Goal: Information Seeking & Learning: Find specific fact

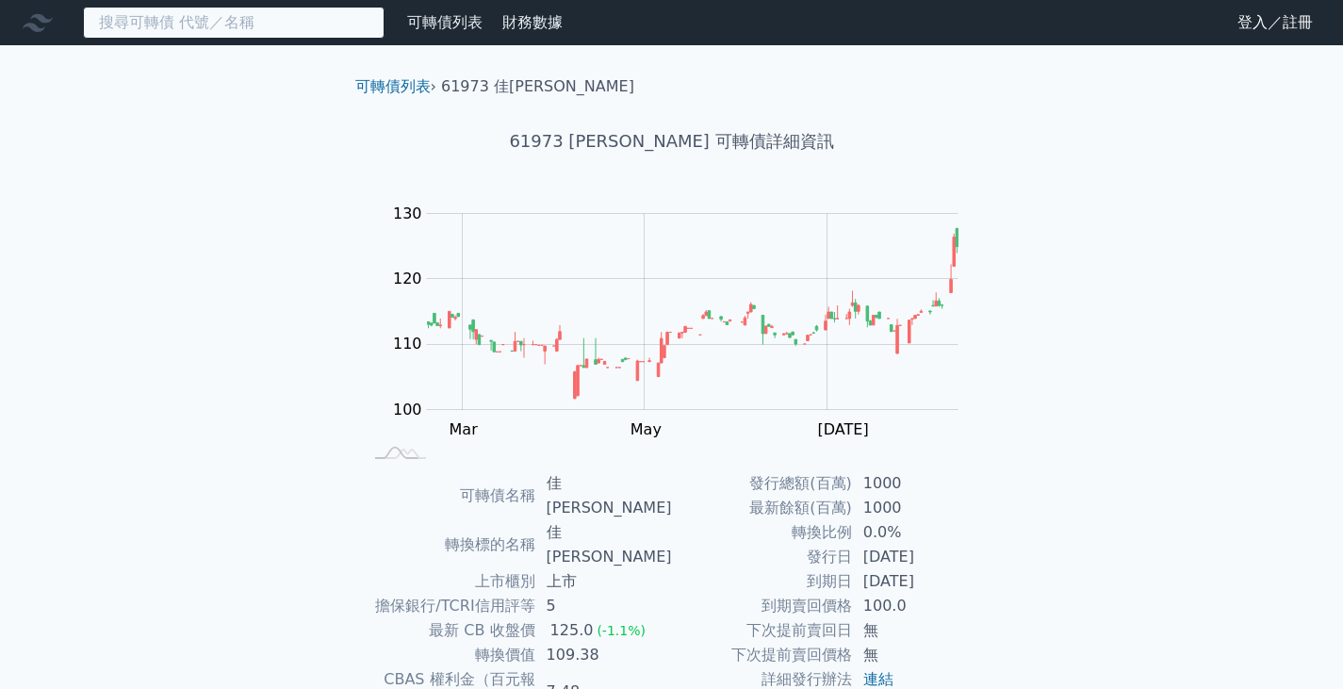
click at [247, 20] on input at bounding box center [234, 23] width 302 height 32
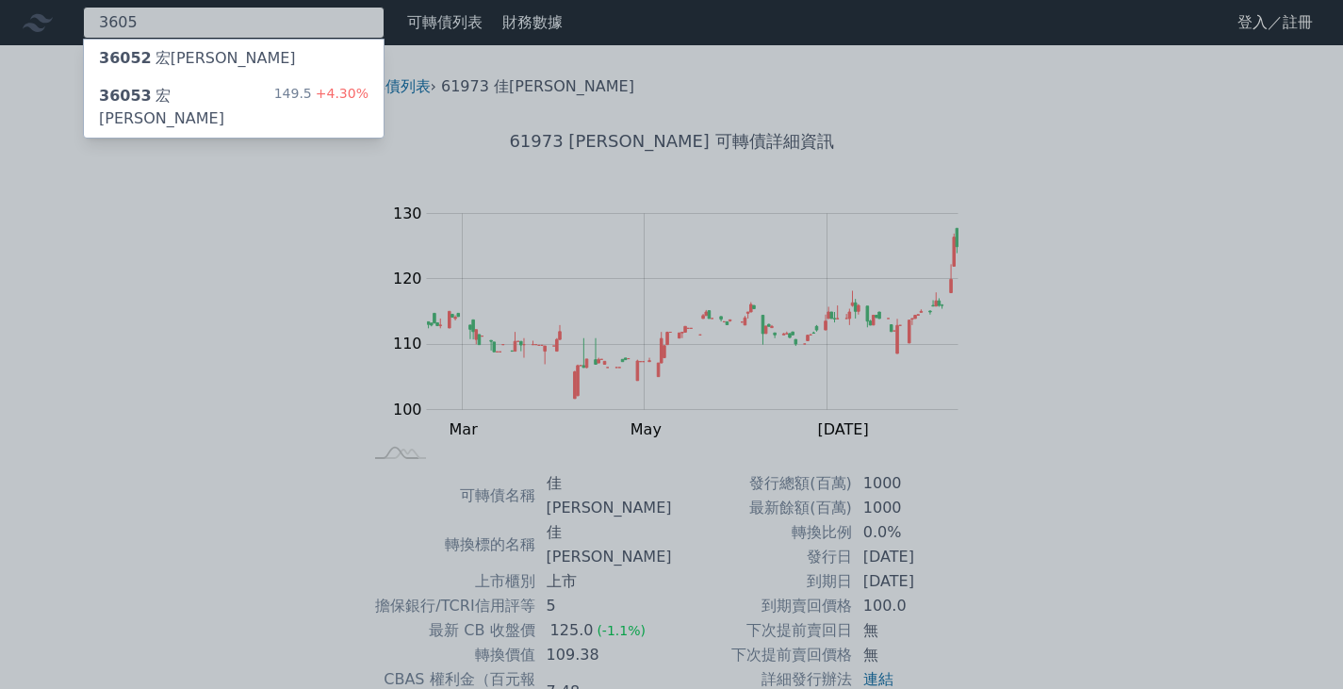
type input "3605"
click at [245, 82] on div "36053 宏致三 149.5 +4.30%" at bounding box center [234, 107] width 300 height 60
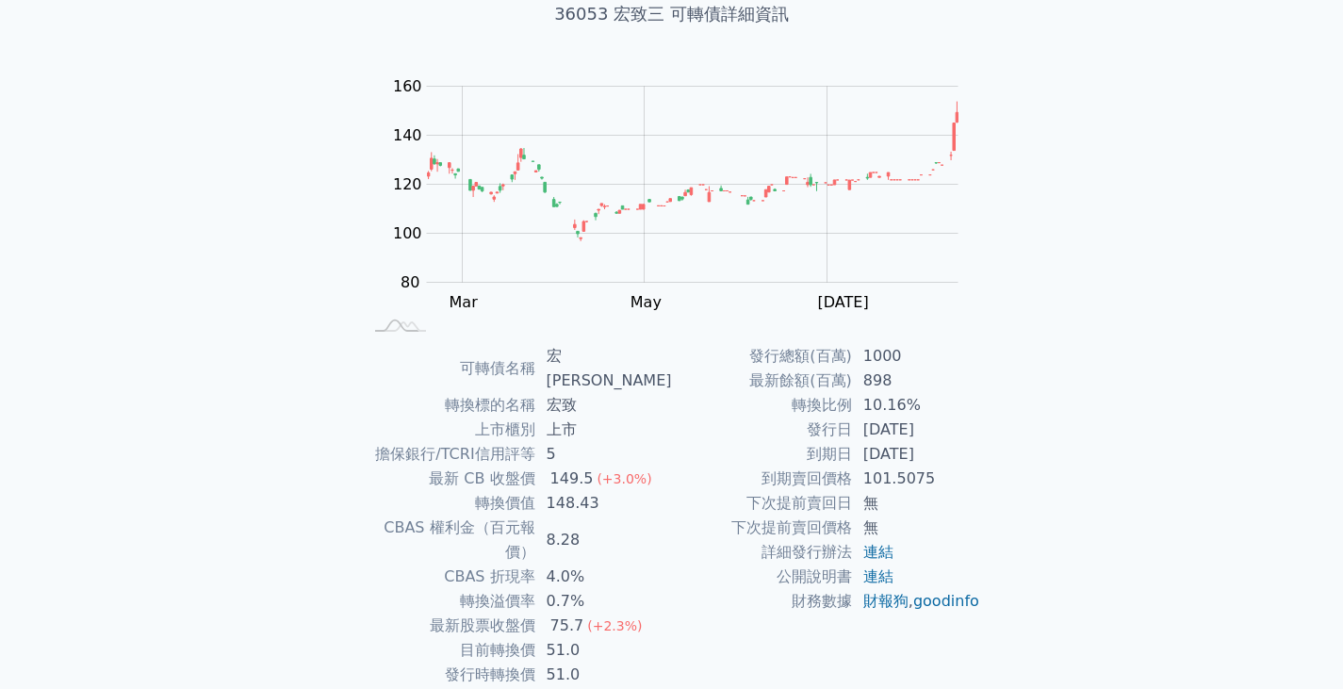
scroll to position [128, 0]
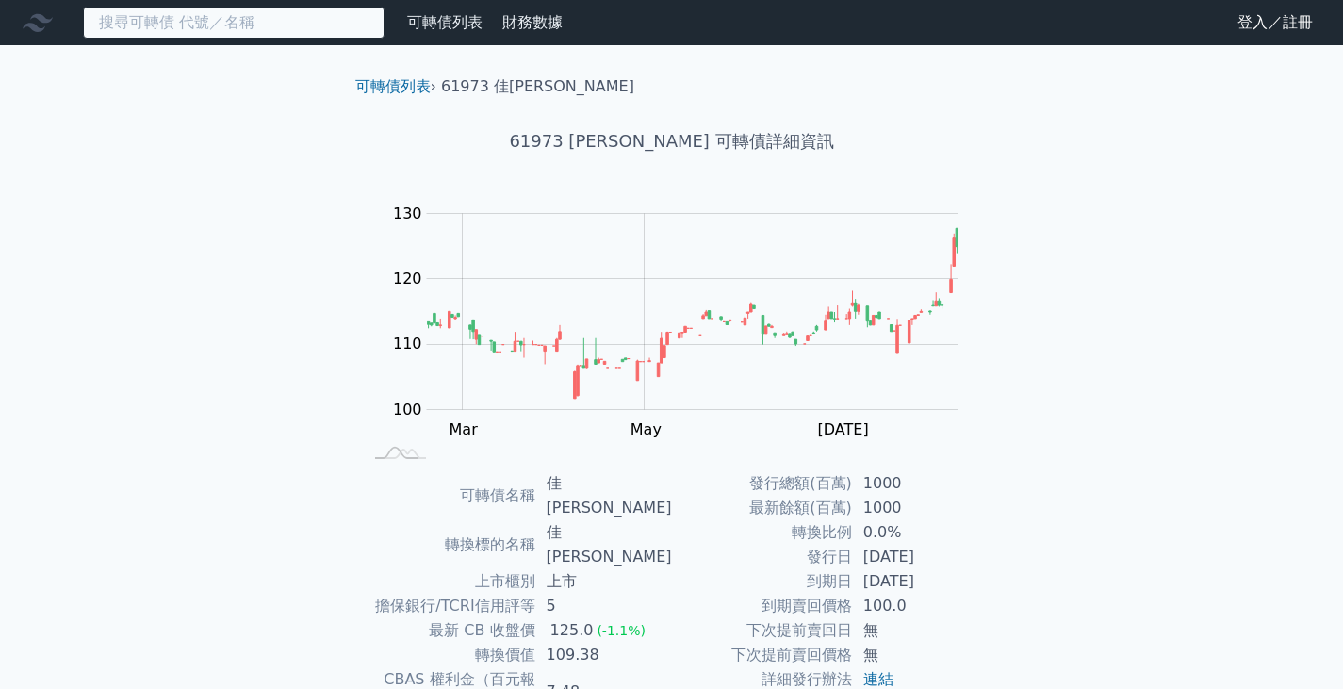
click at [237, 28] on input at bounding box center [234, 23] width 302 height 32
click at [198, 12] on input at bounding box center [234, 23] width 302 height 32
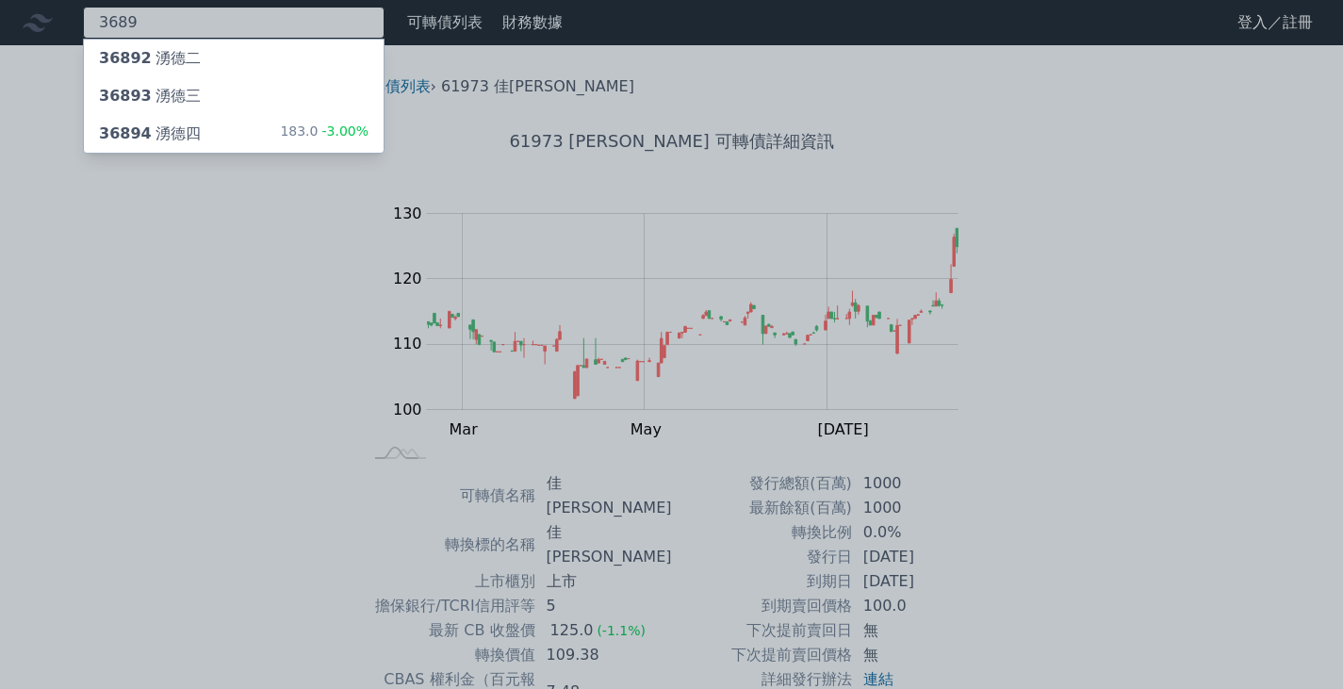
type input "3689"
click at [310, 127] on div "183.0 -3.00%" at bounding box center [324, 134] width 89 height 23
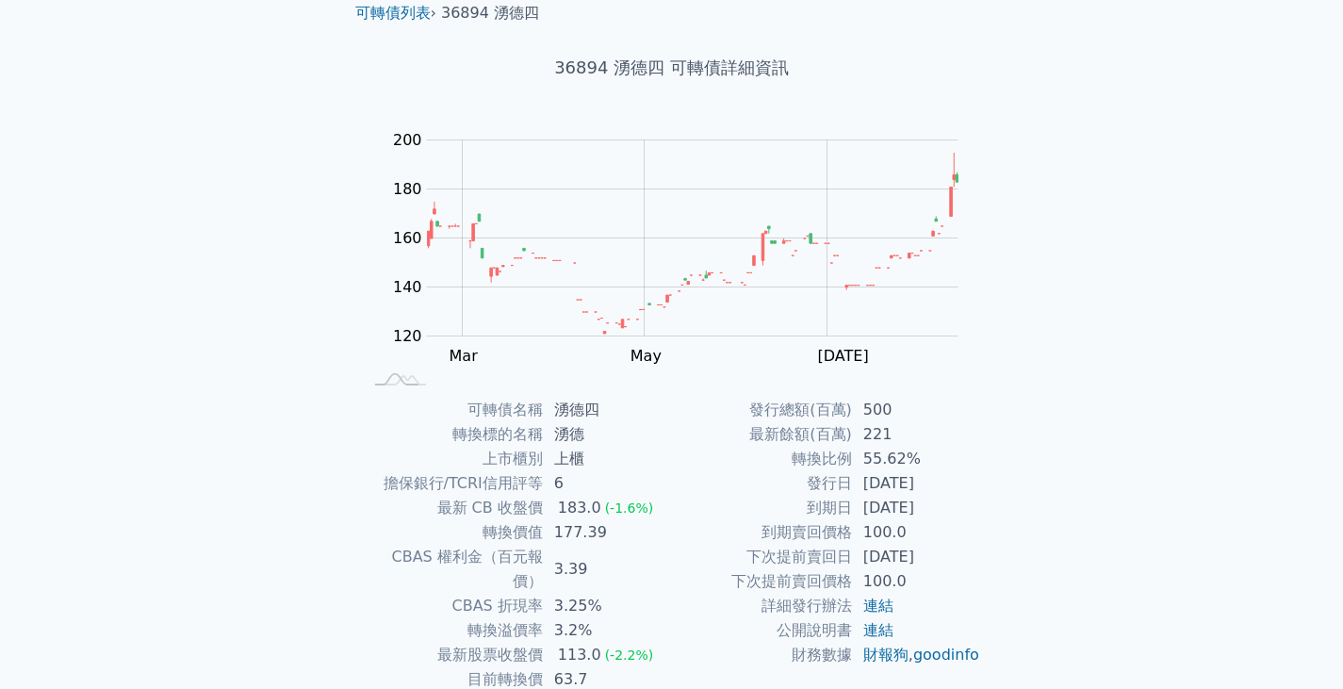
scroll to position [73, 0]
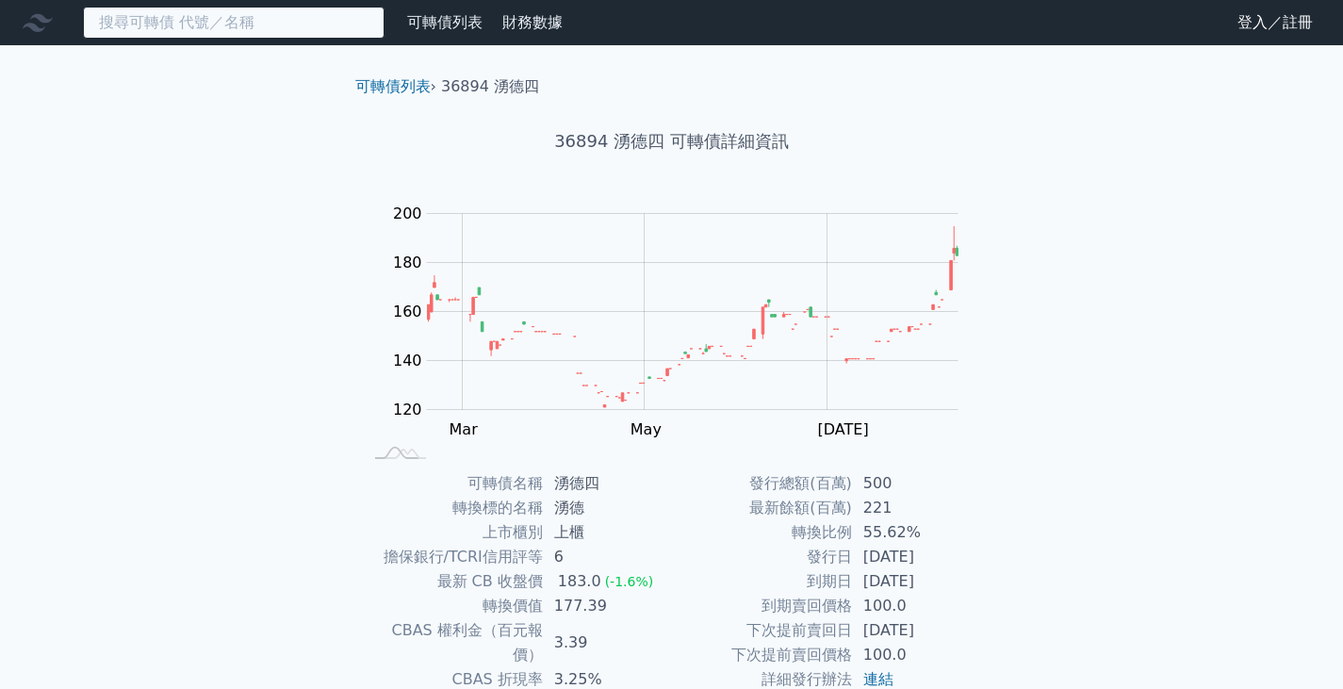
click at [178, 29] on input at bounding box center [234, 23] width 302 height 32
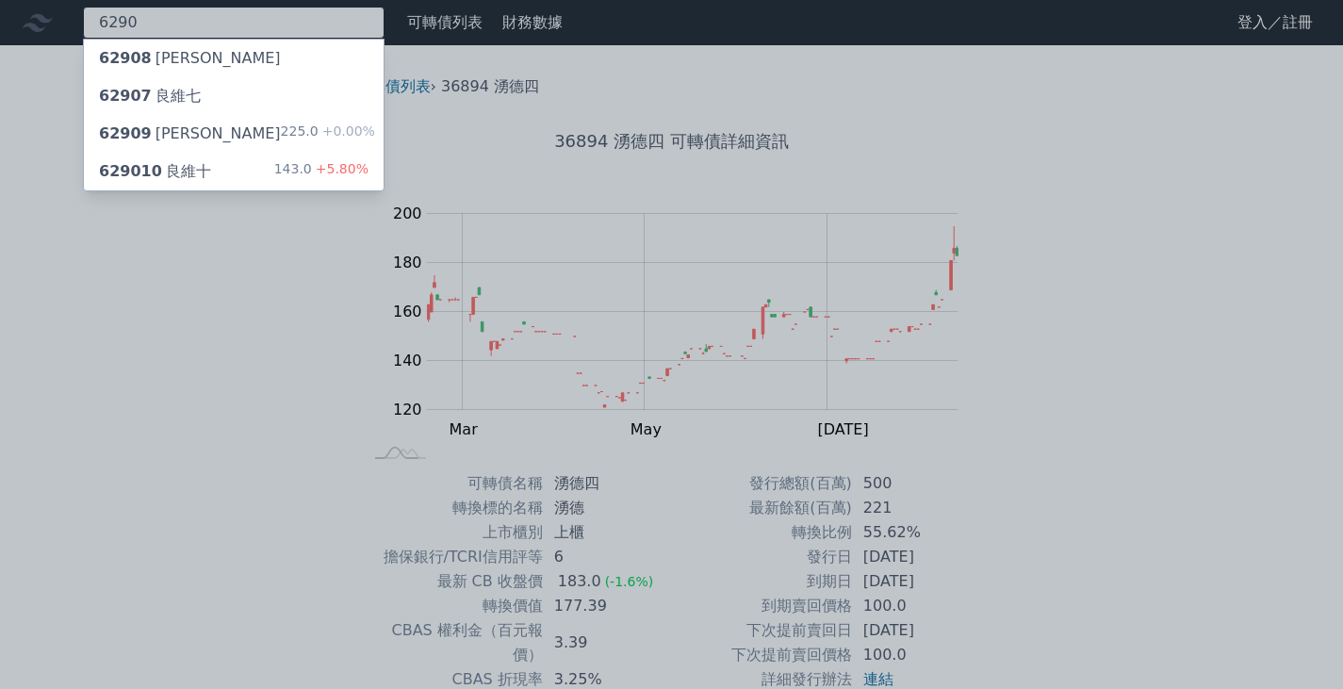
type input "6290"
click at [276, 131] on div "62909 良維九 225.0 +0.00%" at bounding box center [234, 134] width 300 height 38
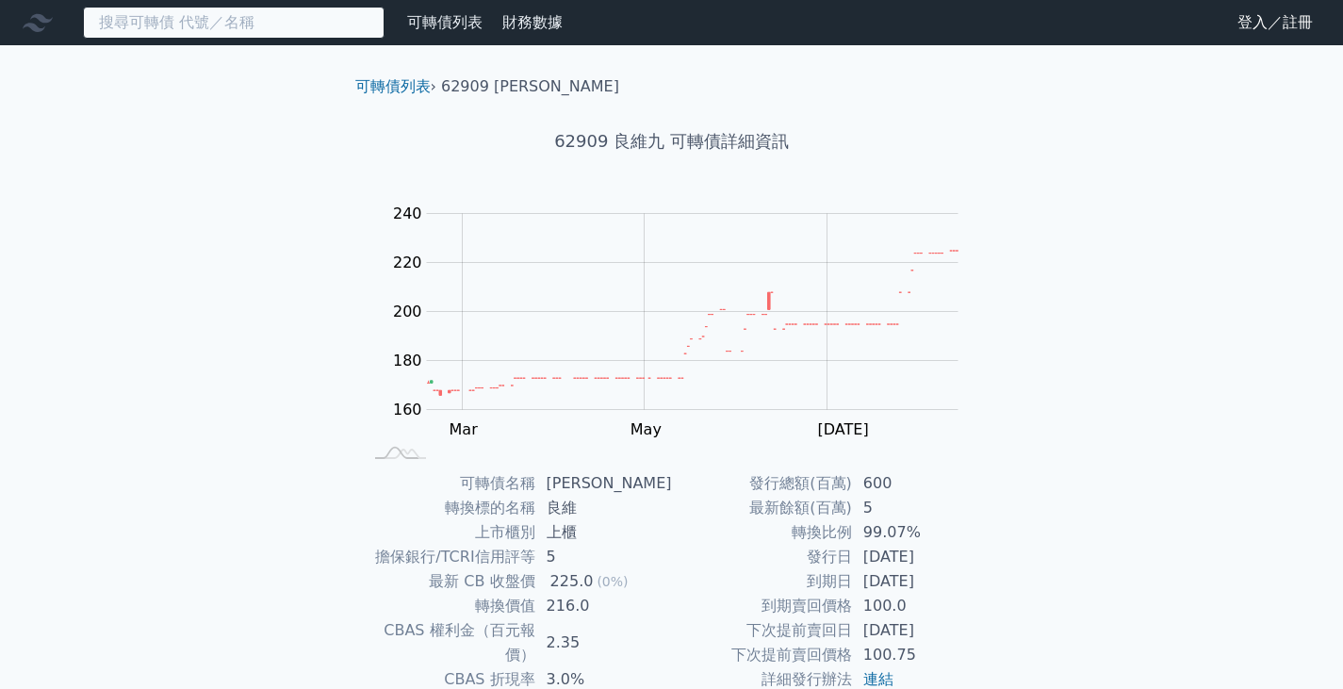
click at [181, 18] on input at bounding box center [234, 23] width 302 height 32
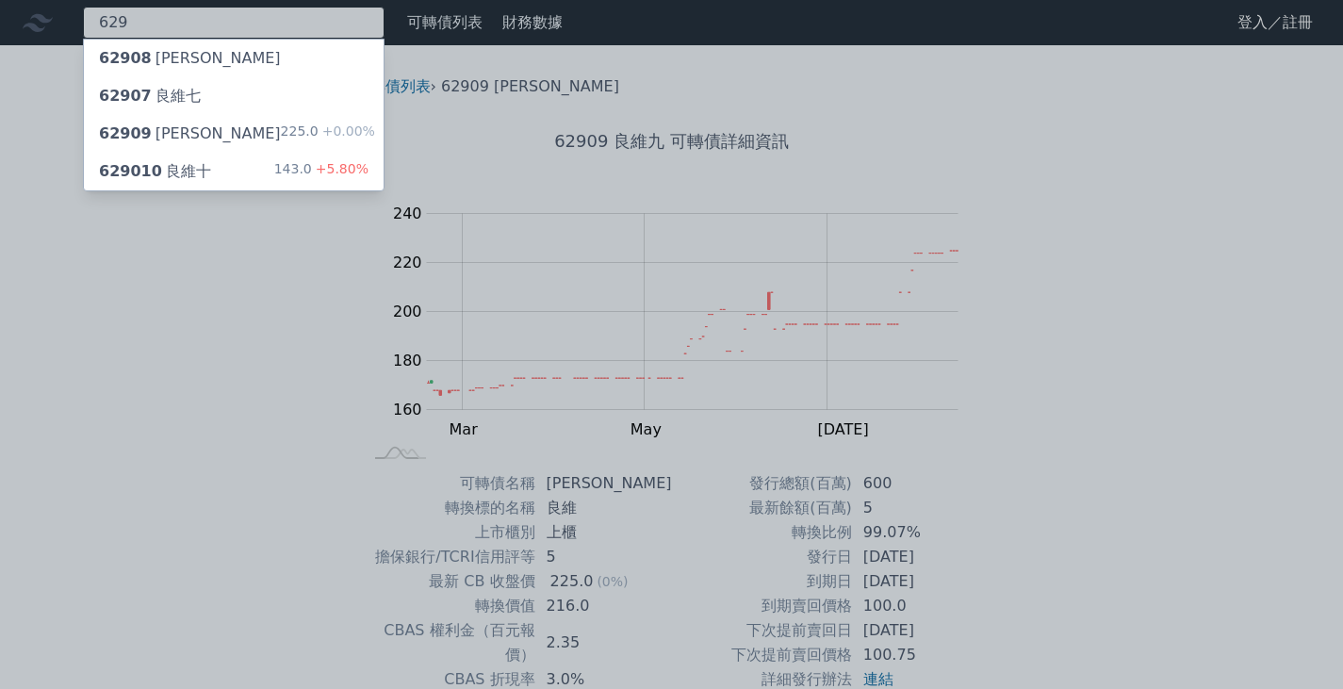
type input "629"
click at [238, 177] on div "629010 良維十 143.0 +5.80%" at bounding box center [234, 172] width 300 height 38
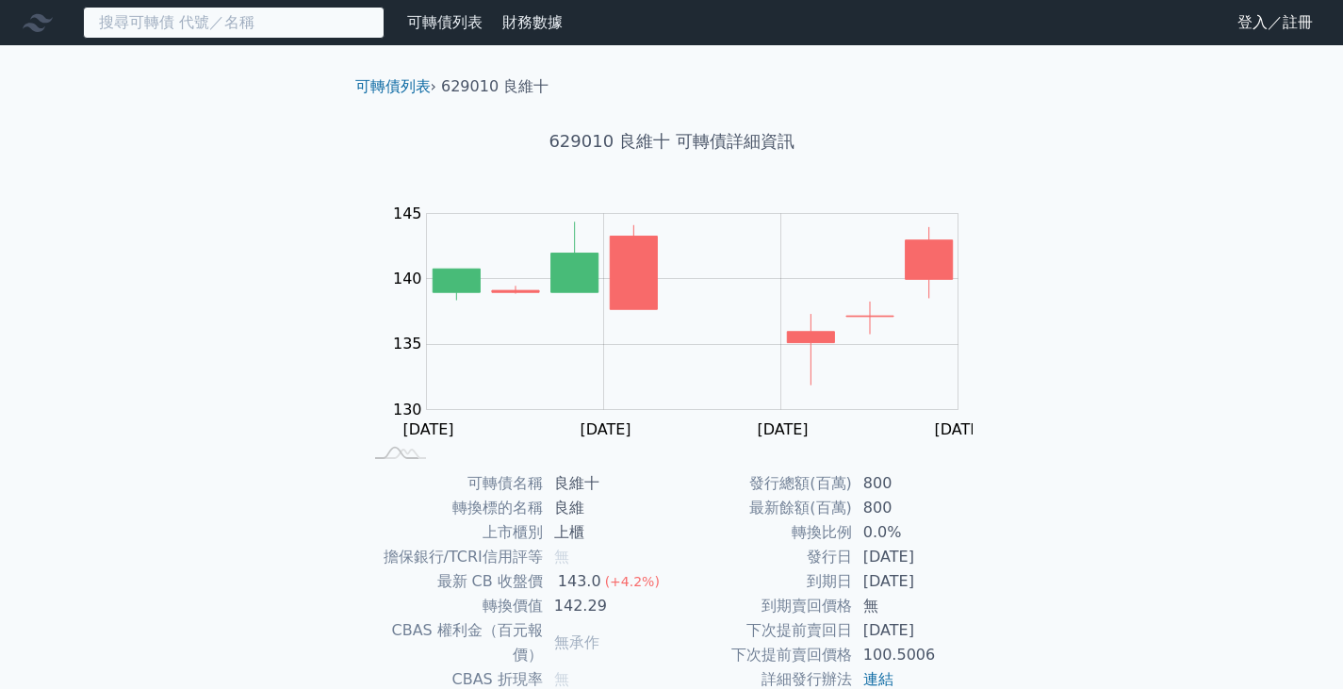
click at [200, 20] on input at bounding box center [234, 23] width 302 height 32
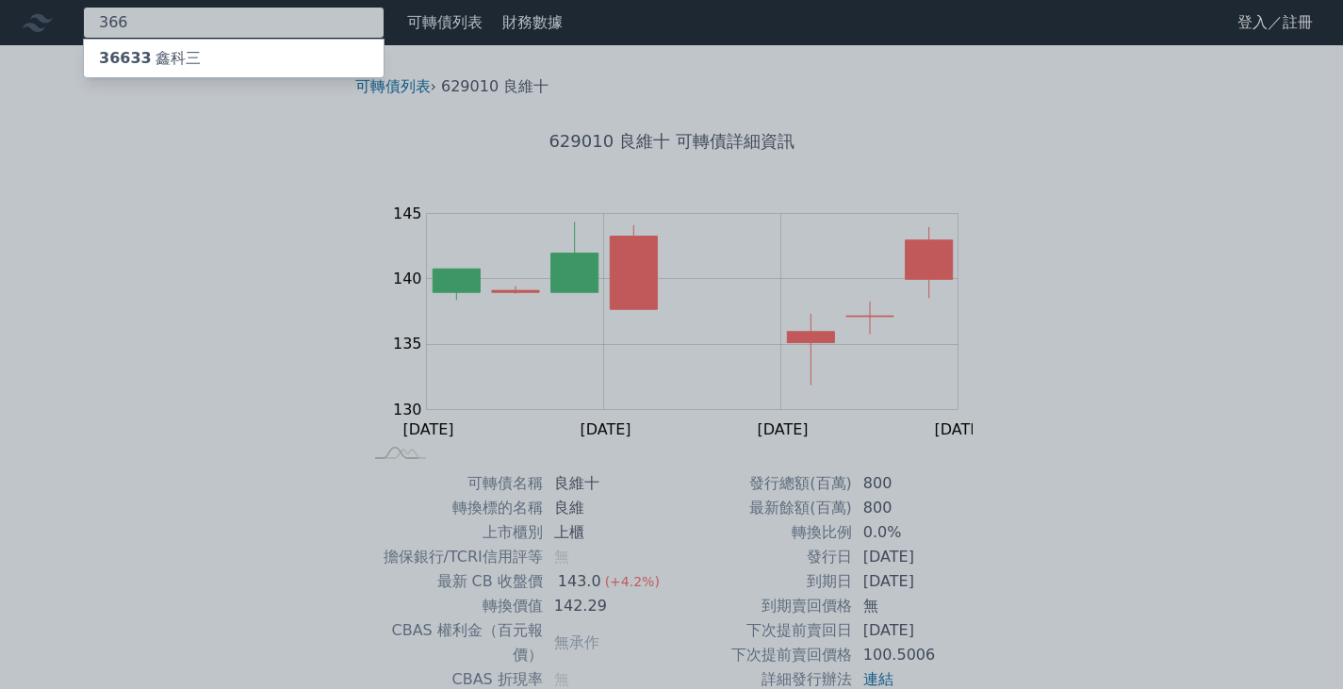
type input "366"
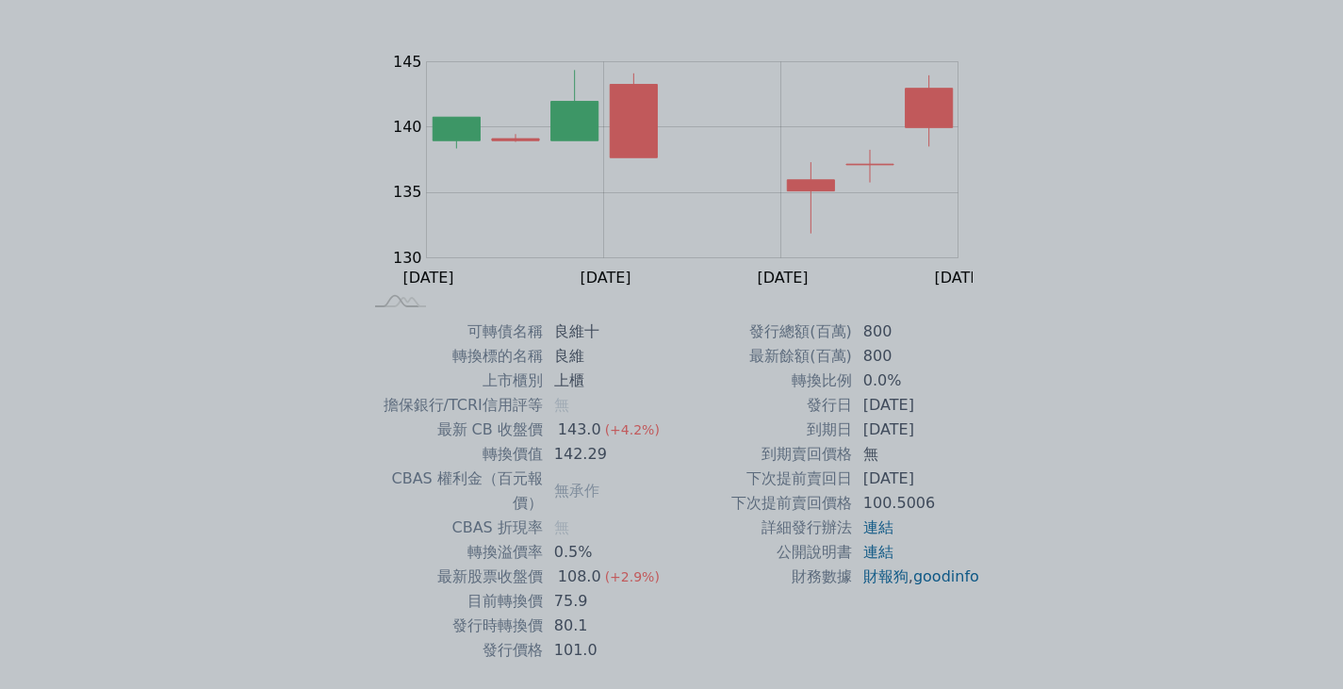
scroll to position [169, 0]
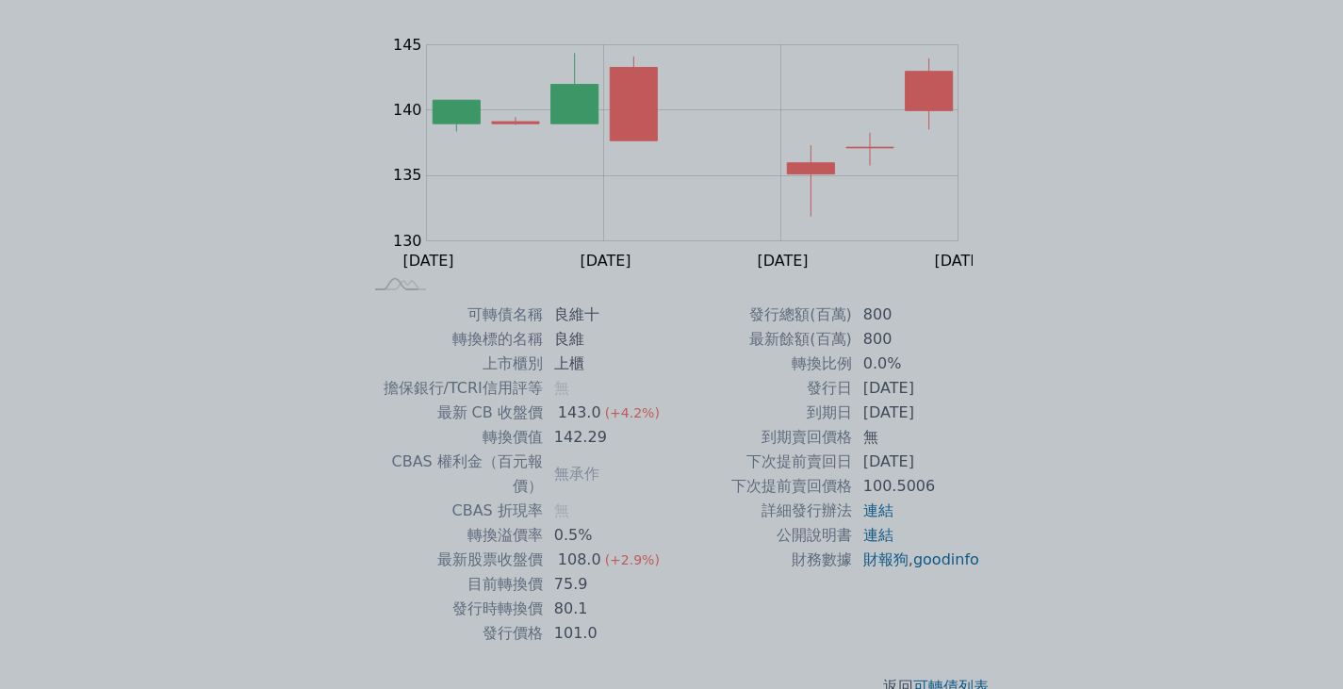
click at [672, 487] on div at bounding box center [671, 344] width 1343 height 689
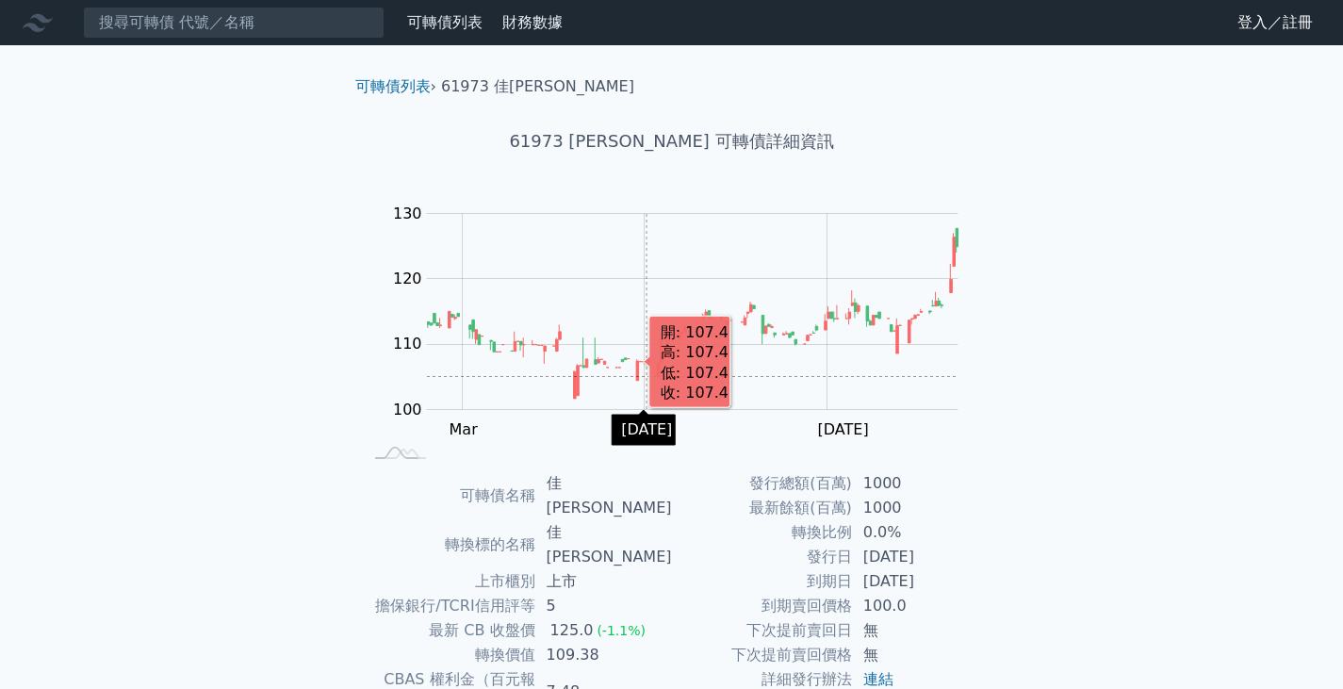
scroll to position [174, 0]
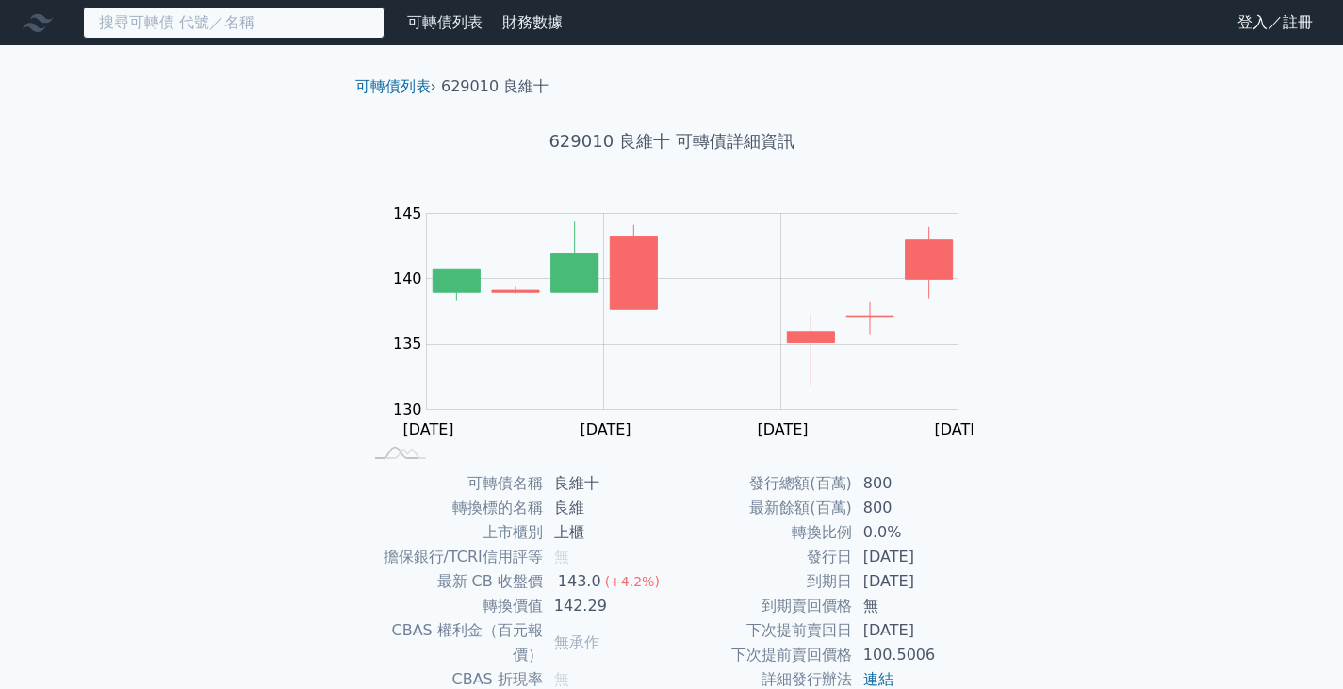
click at [180, 22] on input at bounding box center [234, 23] width 302 height 32
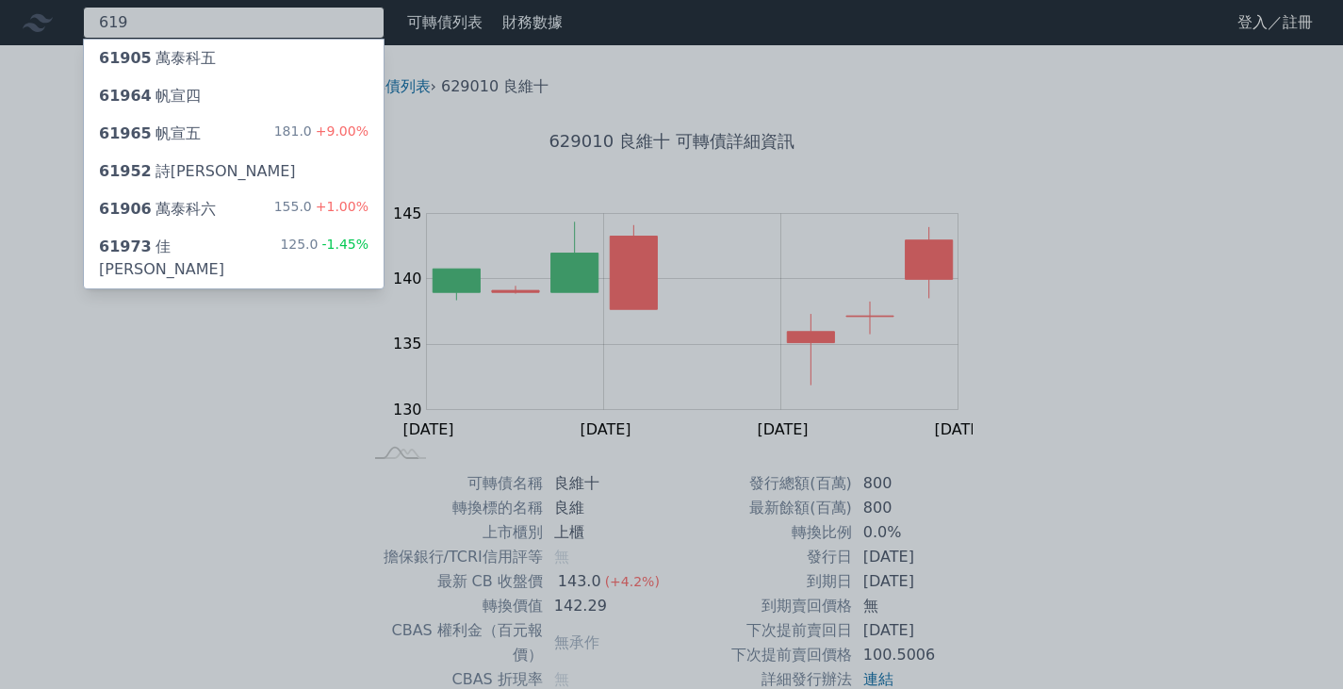
type input "619"
click at [247, 212] on div "61906 萬泰科六 155.0 +1.00%" at bounding box center [234, 209] width 300 height 38
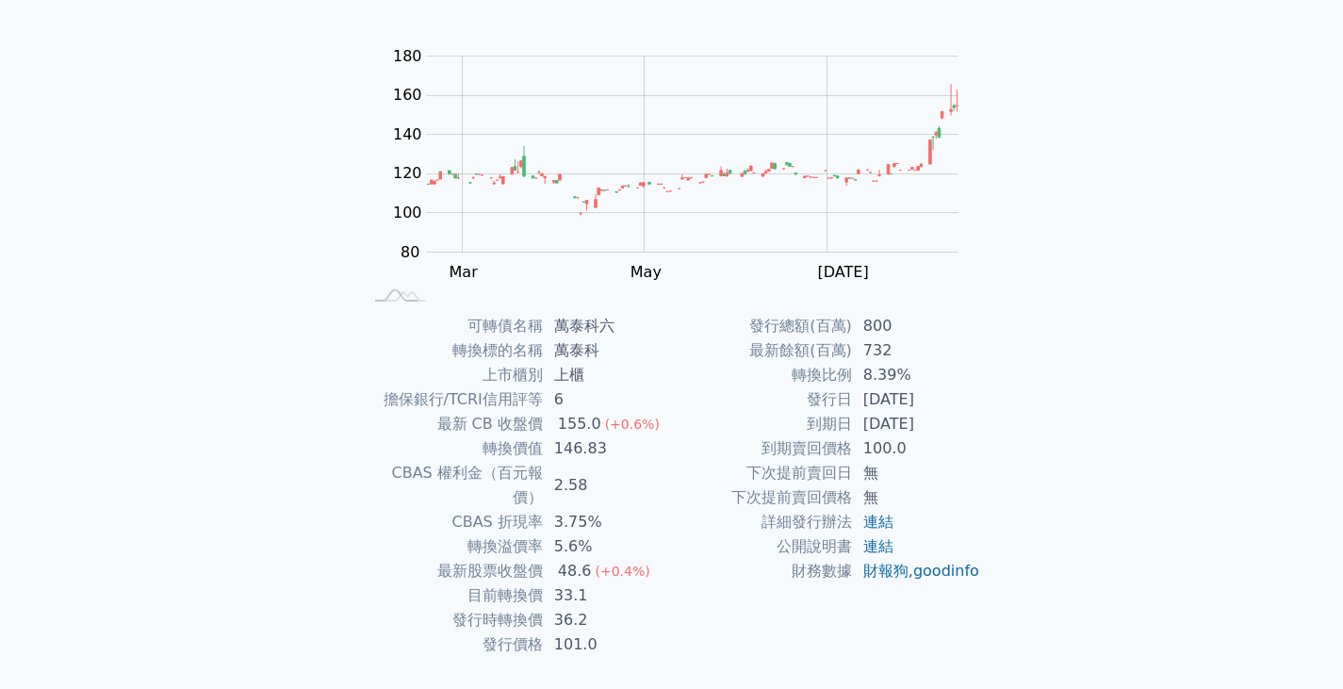
scroll to position [168, 0]
